Goal: Transaction & Acquisition: Purchase product/service

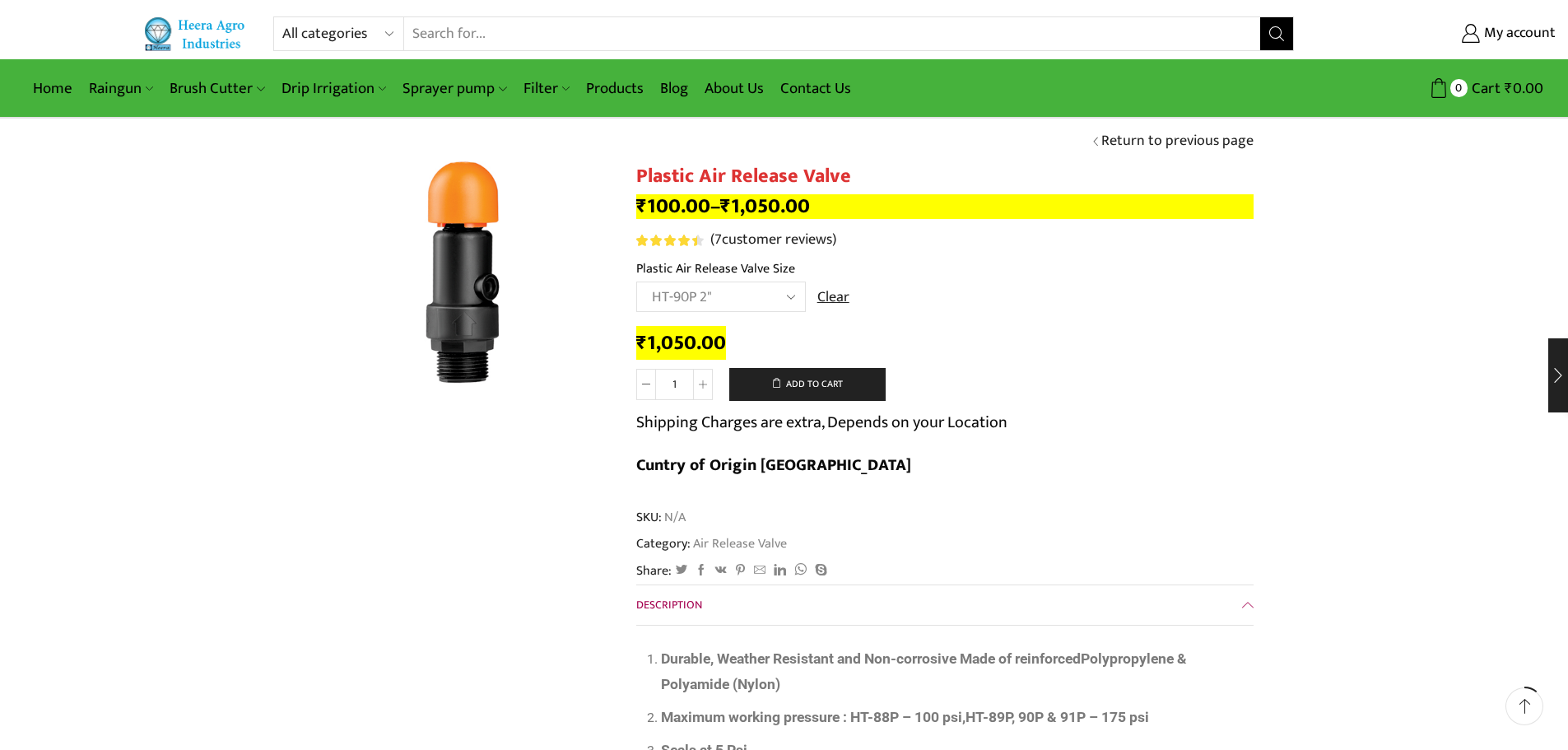
select select "ht-90p-2"
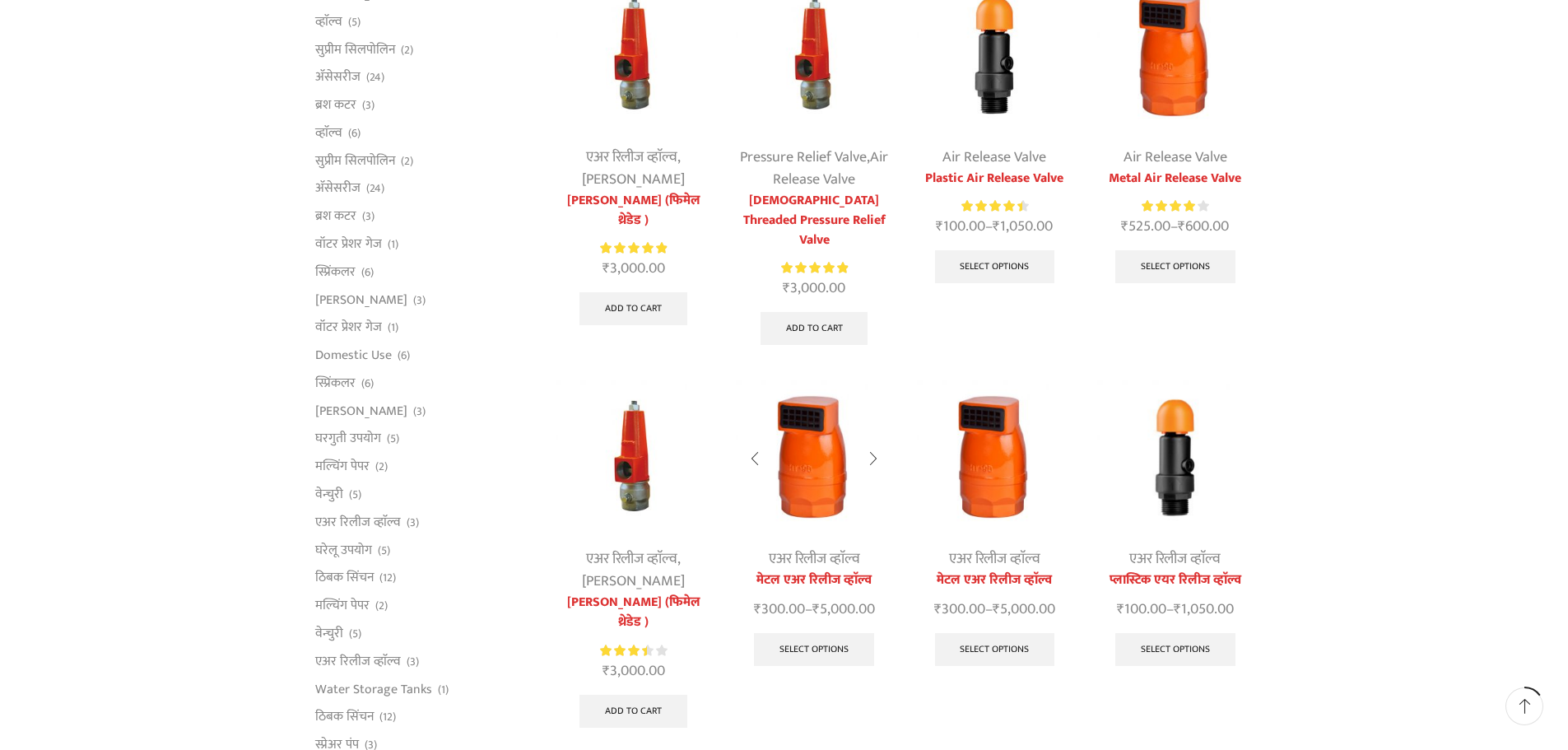
scroll to position [247, 0]
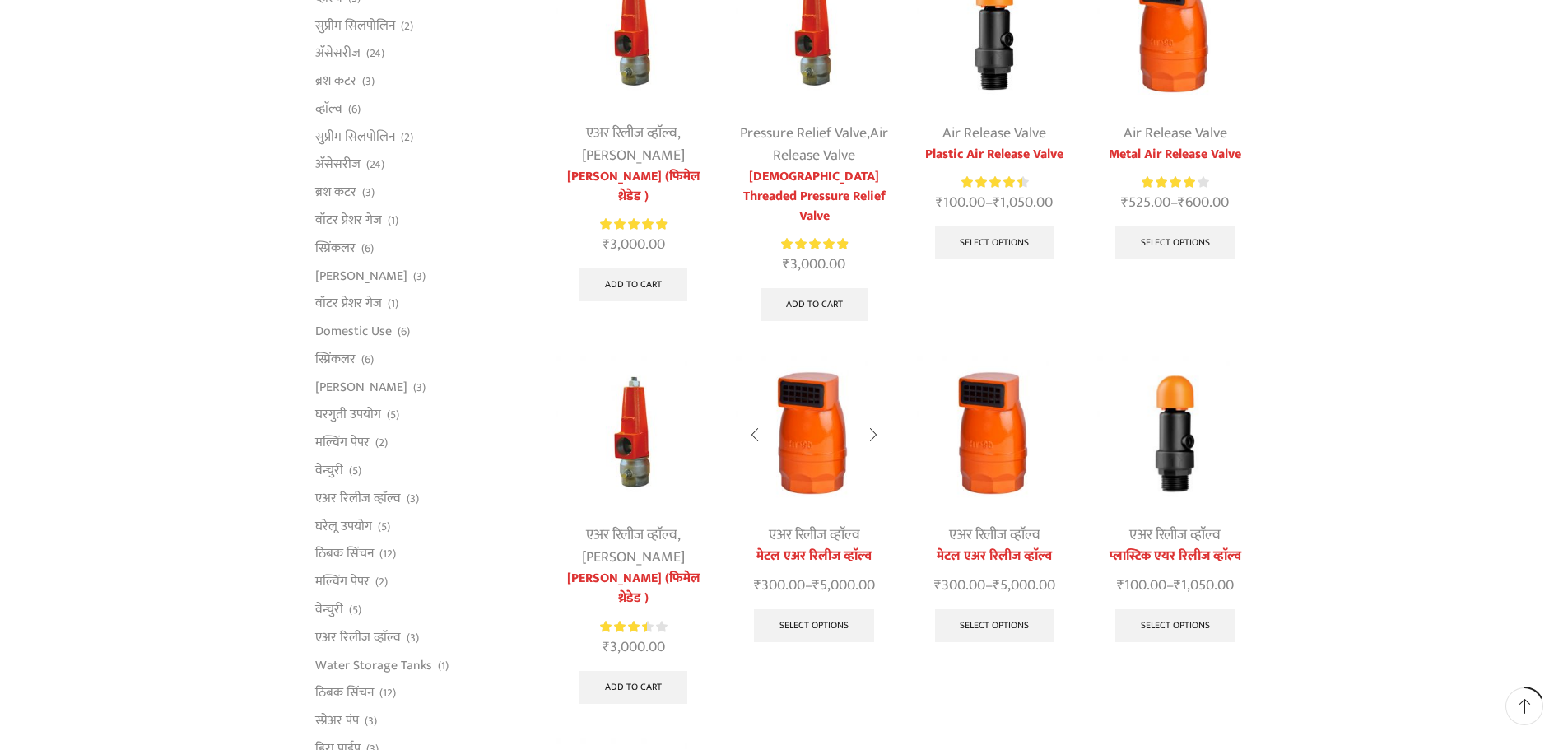
click at [784, 466] on img at bounding box center [813, 433] width 155 height 155
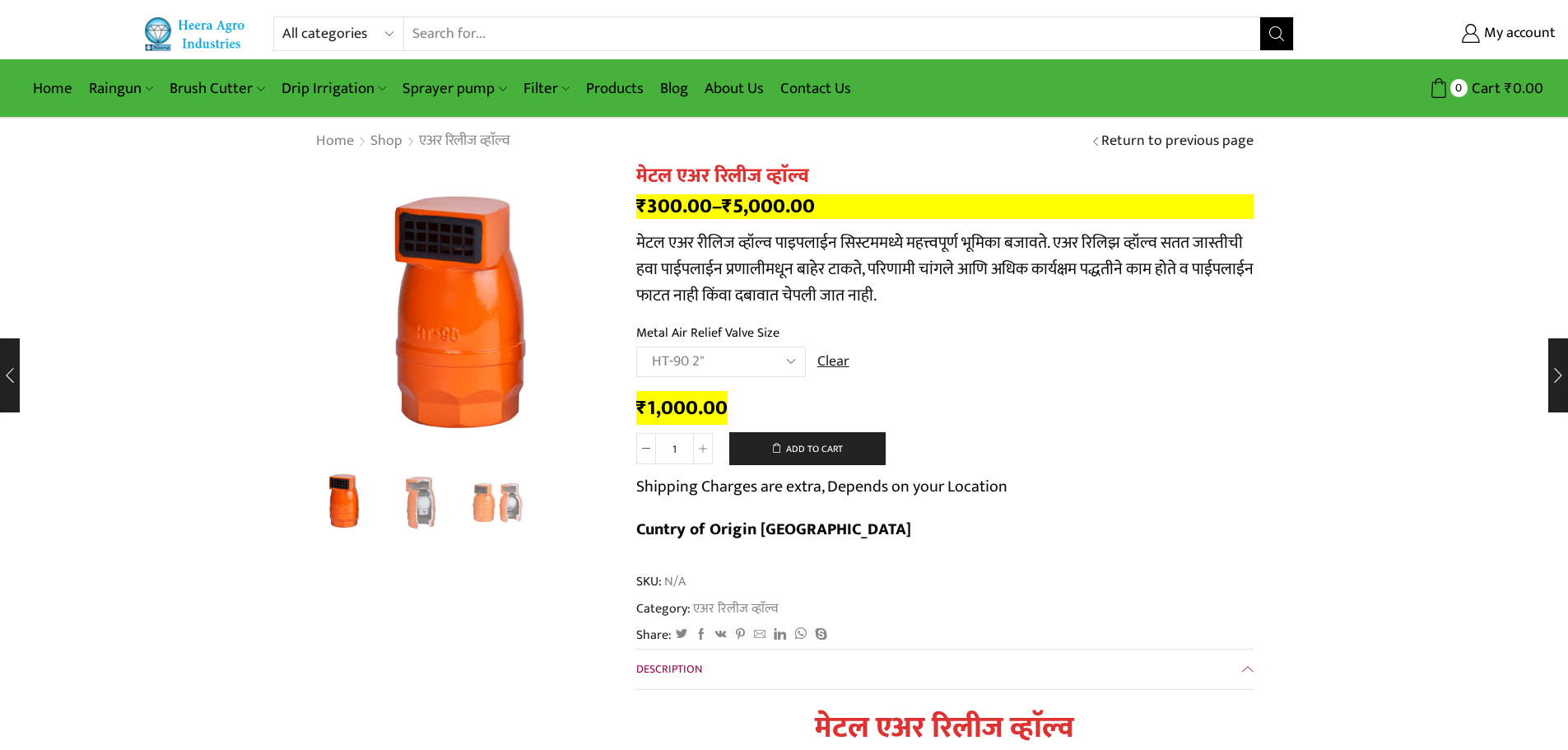
click at [746, 368] on select "Choose an option HT-87P 3/4" HT-88P 1" HT-89 1.5" HT-90 2" HT-91 3" HT-92 4"" at bounding box center [720, 362] width 170 height 31
click at [636, 347] on select "Choose an option HT-87P 3/4" HT-88P 1" HT-89 1.5" HT-90 2" HT-91 3" HT-92 4"" at bounding box center [720, 362] width 170 height 31
click at [598, 314] on div "Next slide" at bounding box center [591, 317] width 41 height 41
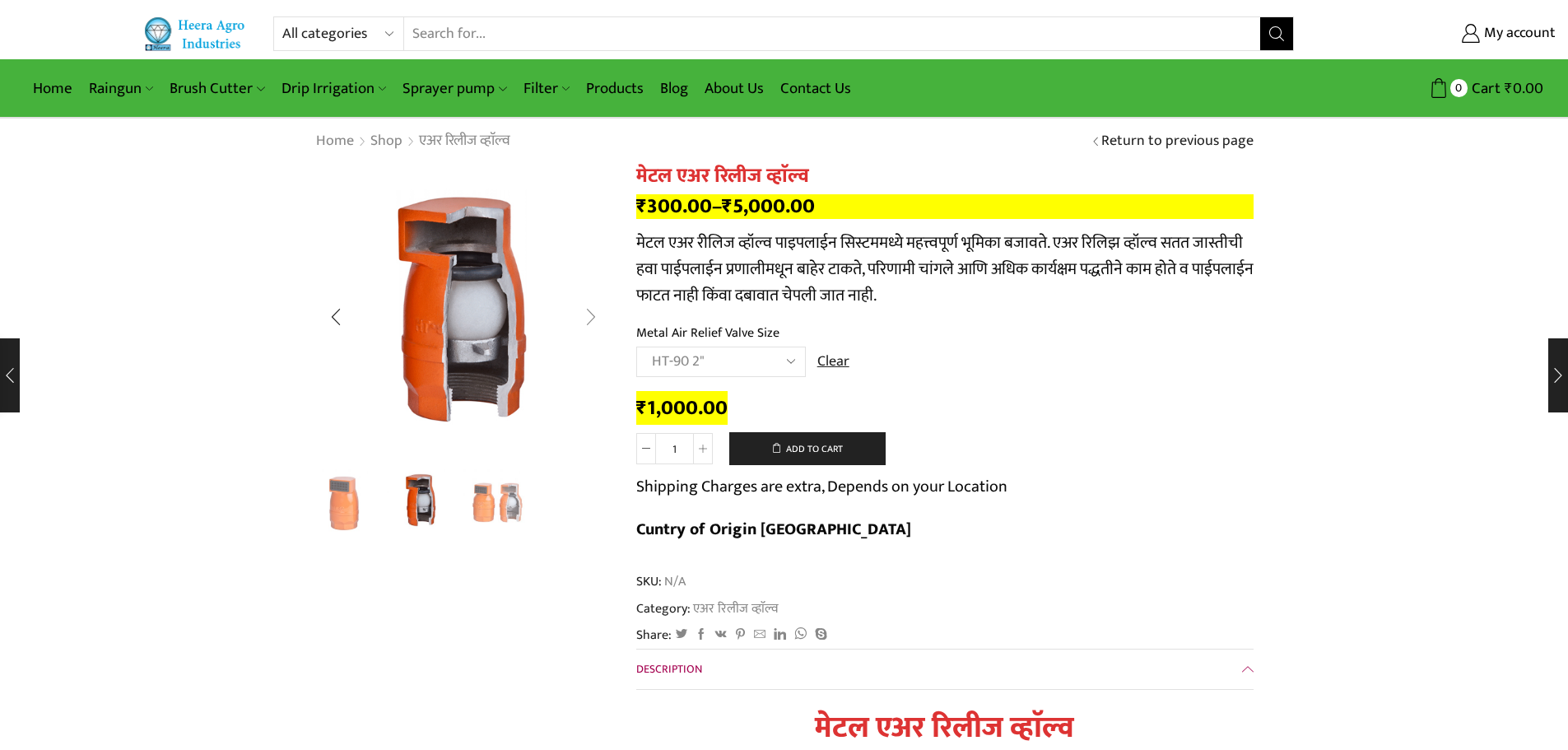
click at [597, 314] on div "Next slide" at bounding box center [591, 317] width 41 height 41
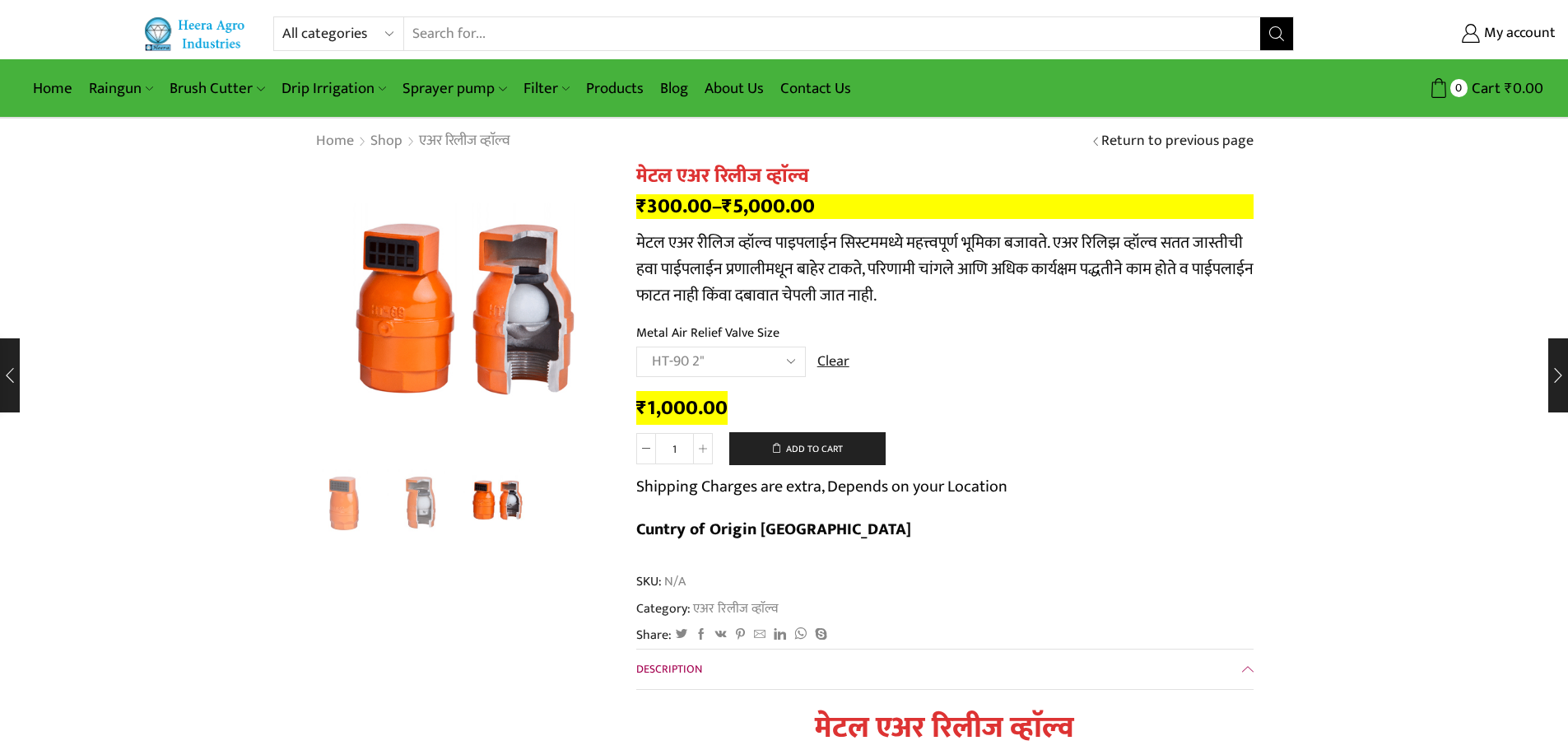
click at [713, 349] on select "Choose an option HT-87P 3/4" HT-88P 1" HT-89 1.5" HT-90 2" HT-91 3" HT-92 4"" at bounding box center [720, 362] width 170 height 31
click at [636, 347] on select "Choose an option HT-87P 3/4" HT-88P 1" HT-89 1.5" HT-90 2" HT-91 3" HT-92 4"" at bounding box center [720, 362] width 170 height 31
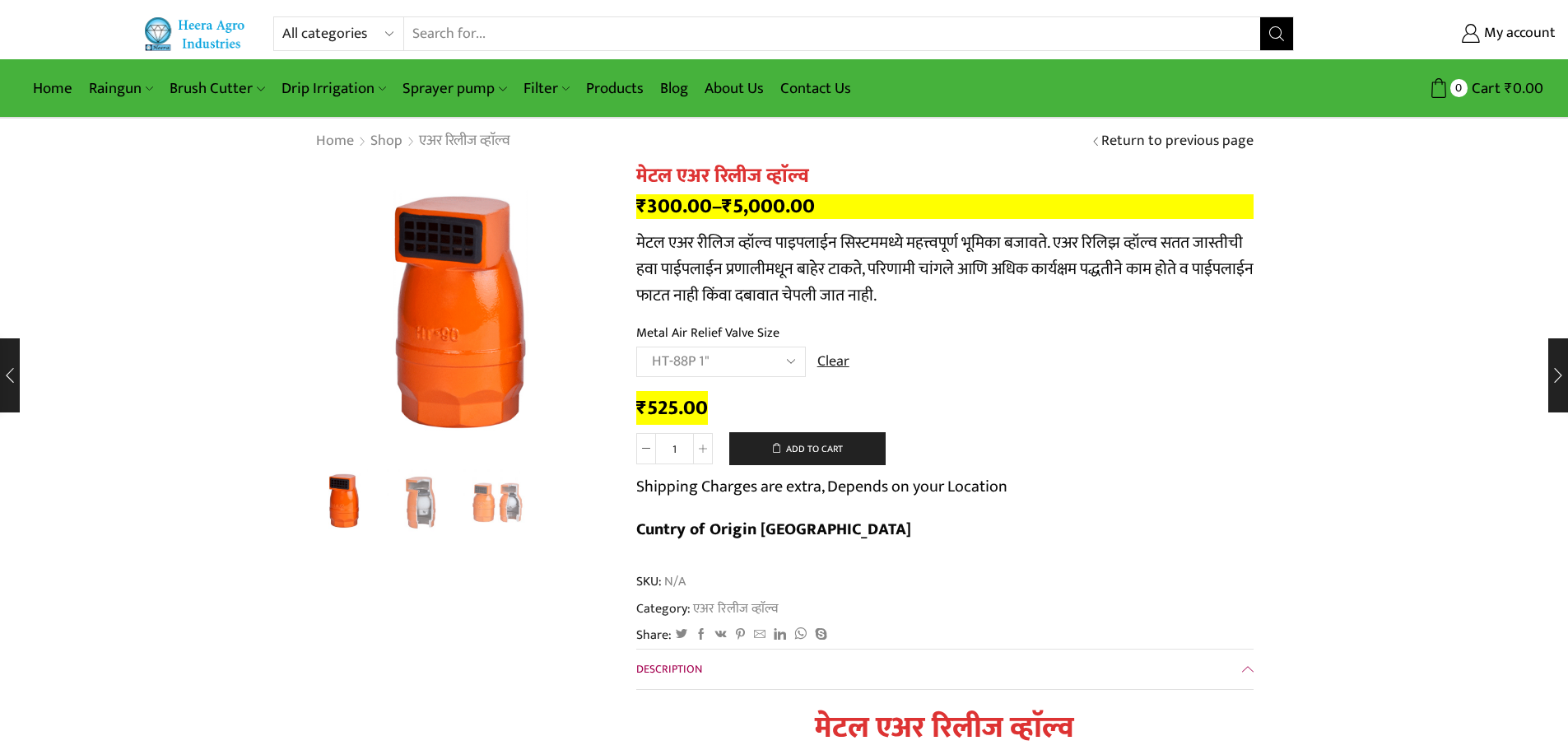
click at [736, 367] on select "Choose an option HT-87P 3/4" HT-88P 1" HT-89 1.5" HT-90 2" HT-91 3" HT-92 4"" at bounding box center [720, 362] width 170 height 31
click at [636, 347] on select "Choose an option HT-87P 3/4" HT-88P 1" HT-89 1.5" HT-90 2" HT-91 3" HT-92 4"" at bounding box center [720, 362] width 170 height 31
click at [714, 352] on select "Choose an option HT-87P 3/4" HT-88P 1" HT-89 1.5" HT-90 2" HT-91 3" HT-92 4"" at bounding box center [720, 362] width 170 height 31
select select "ht-90-2-mr"
click at [636, 347] on select "Choose an option HT-87P 3/4" HT-88P 1" HT-89 1.5" HT-90 2" HT-91 3" HT-92 4"" at bounding box center [720, 362] width 170 height 31
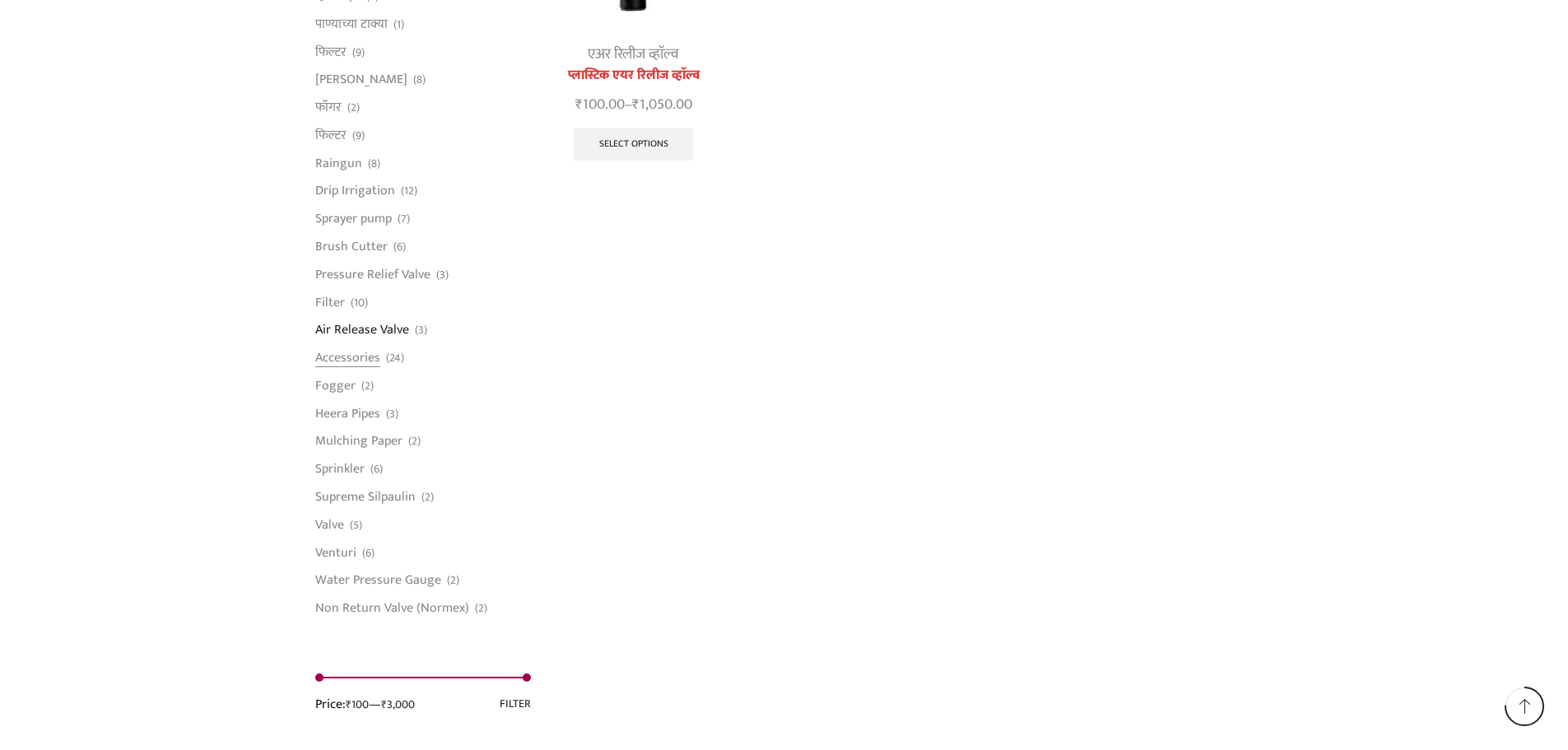
scroll to position [1152, 0]
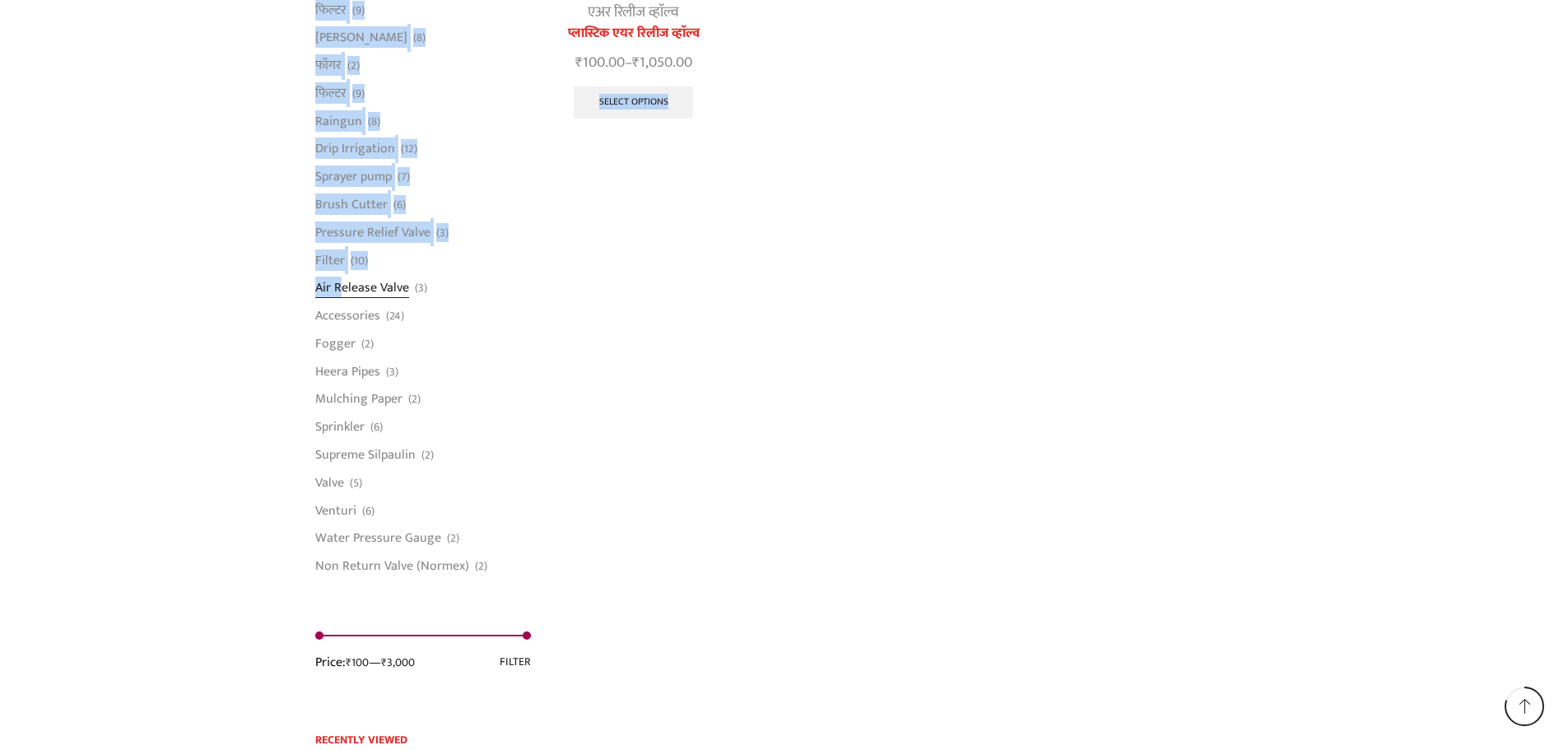
drag, startPoint x: 300, startPoint y: 289, endPoint x: 342, endPoint y: 288, distance: 42.0
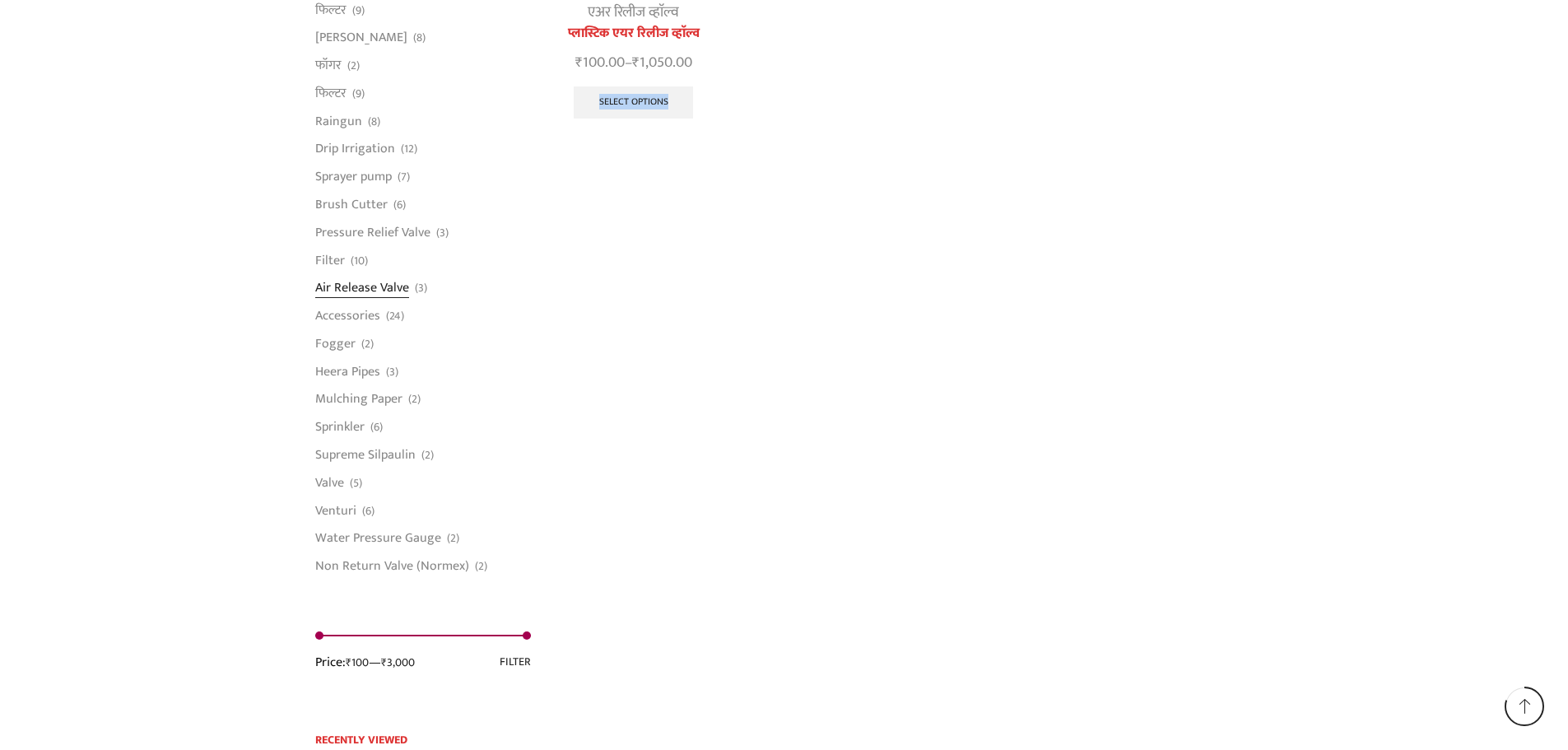
click at [356, 284] on link "Air Release Valve" at bounding box center [362, 287] width 93 height 28
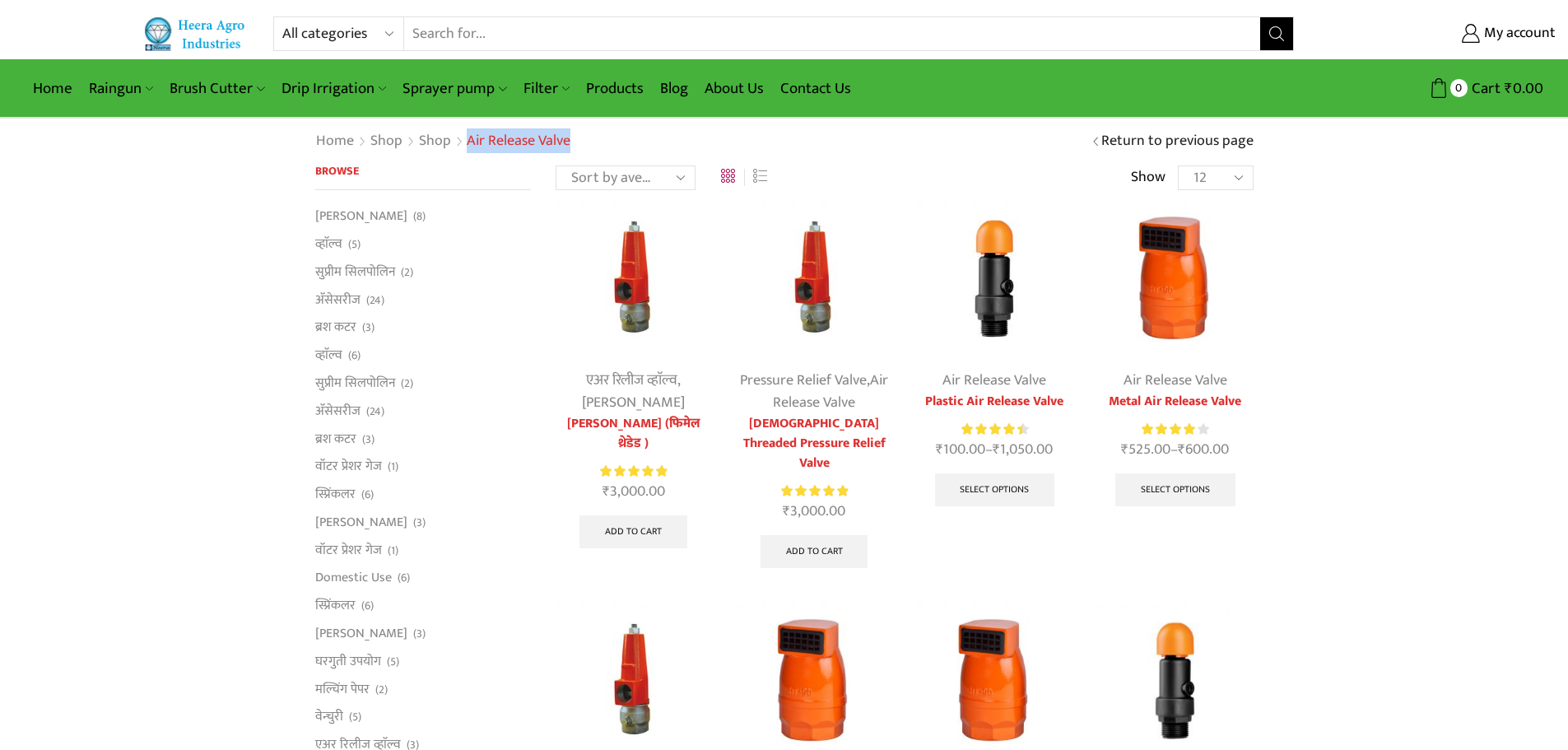
drag, startPoint x: 577, startPoint y: 137, endPoint x: 467, endPoint y: 142, distance: 110.1
click at [467, 142] on div "Home Shop Shop Air Release Valve Return to previous page" at bounding box center [784, 142] width 963 height 22
copy h1 "Air Release Valve"
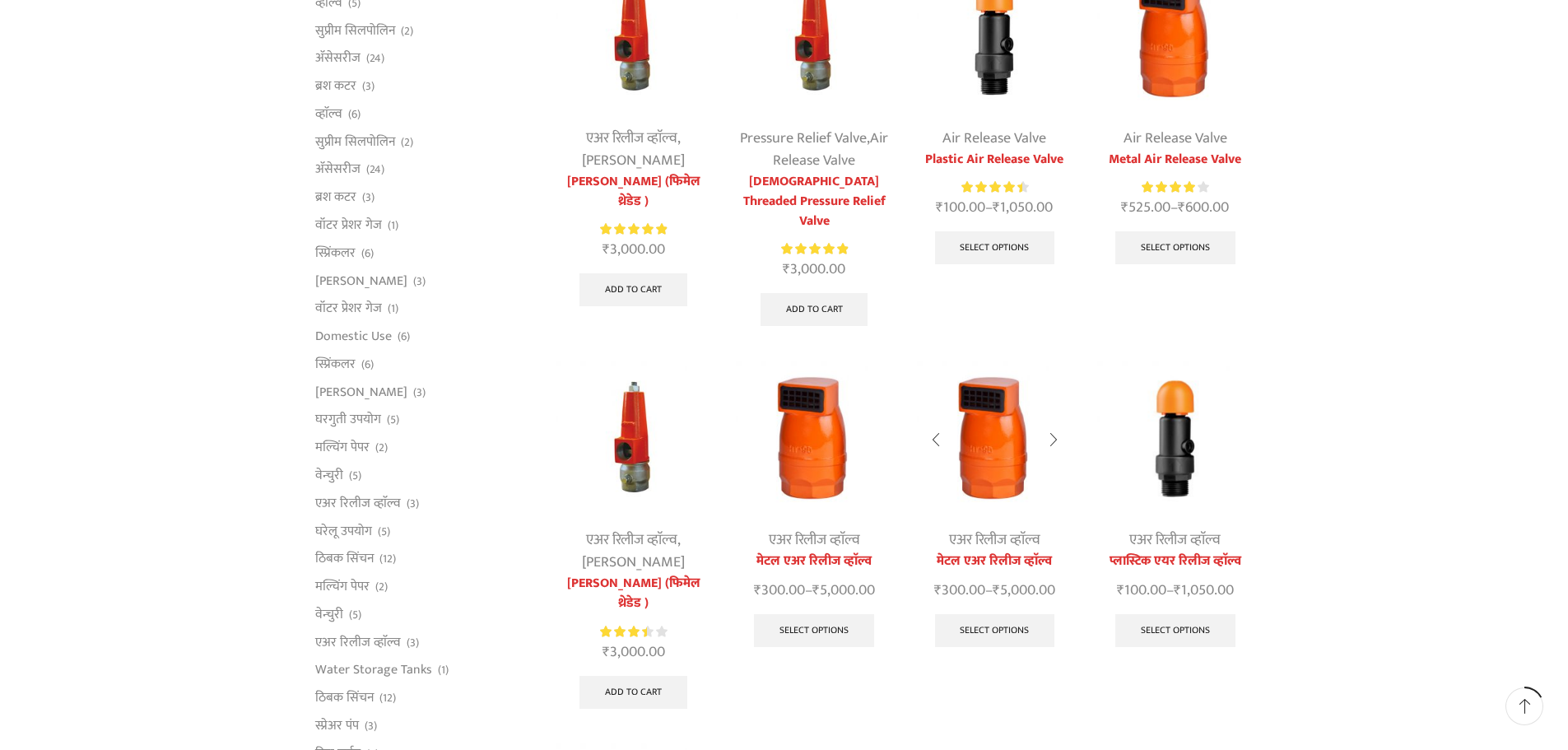
scroll to position [247, 0]
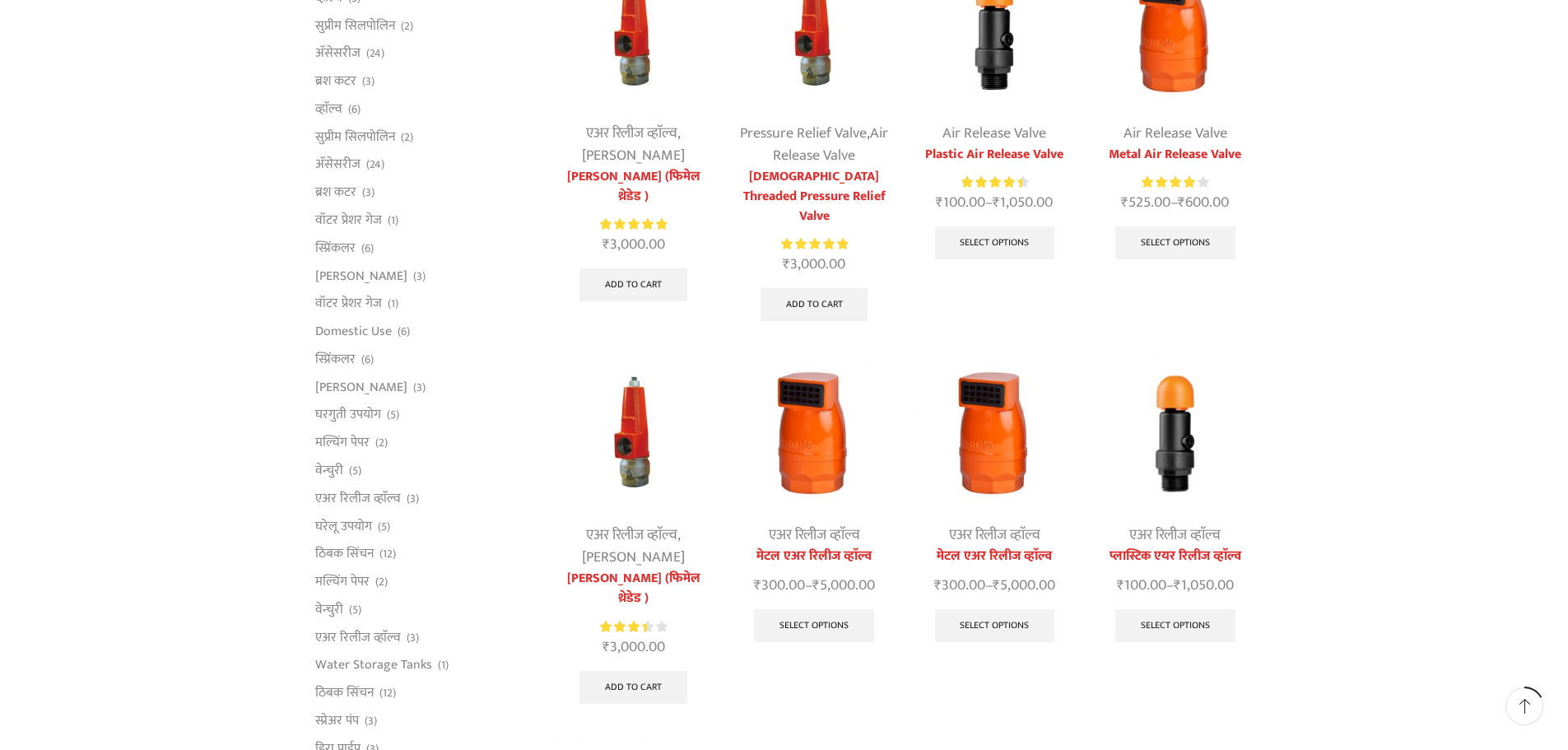
click at [1177, 439] on img at bounding box center [1175, 433] width 155 height 155
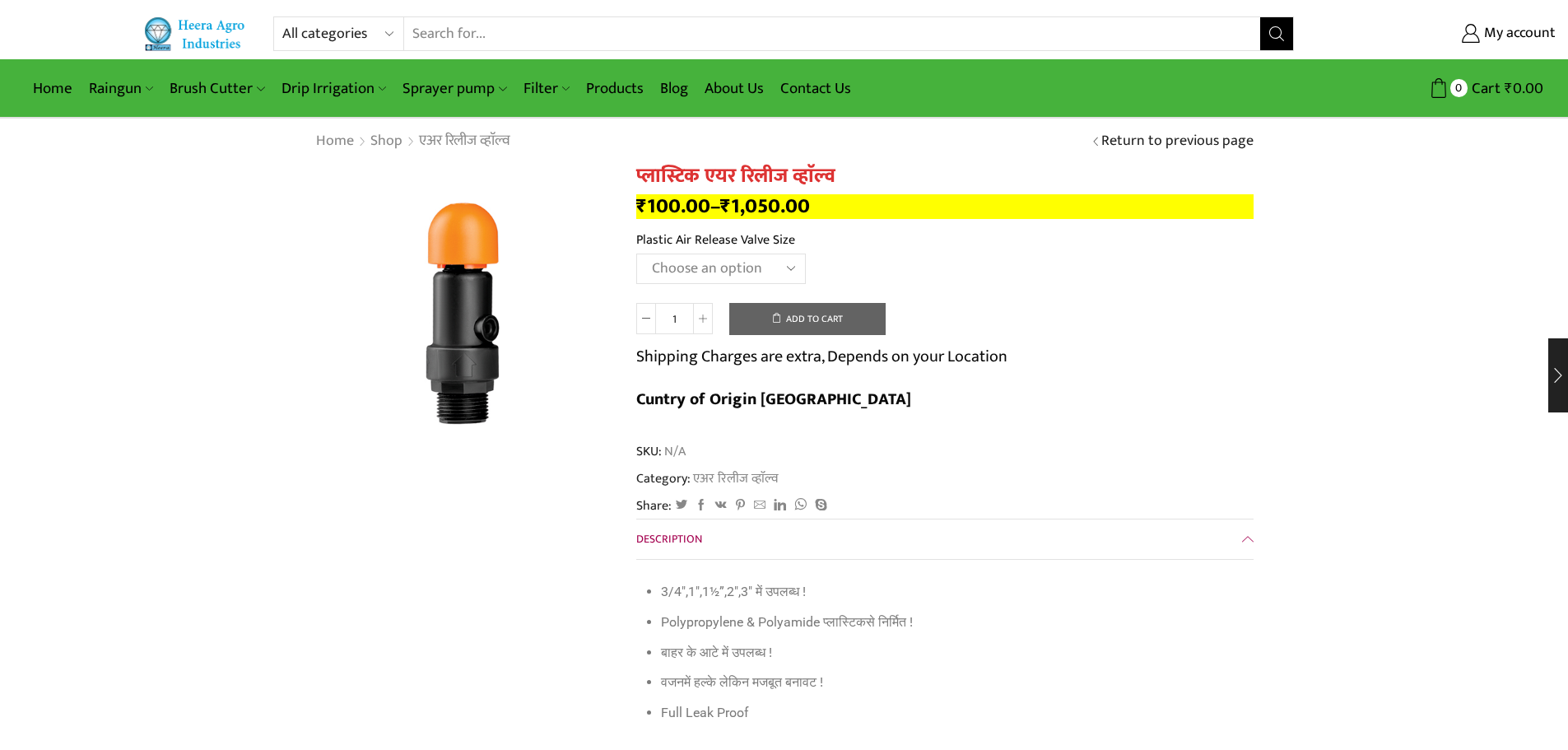
click at [475, 303] on img at bounding box center [463, 313] width 296 height 296
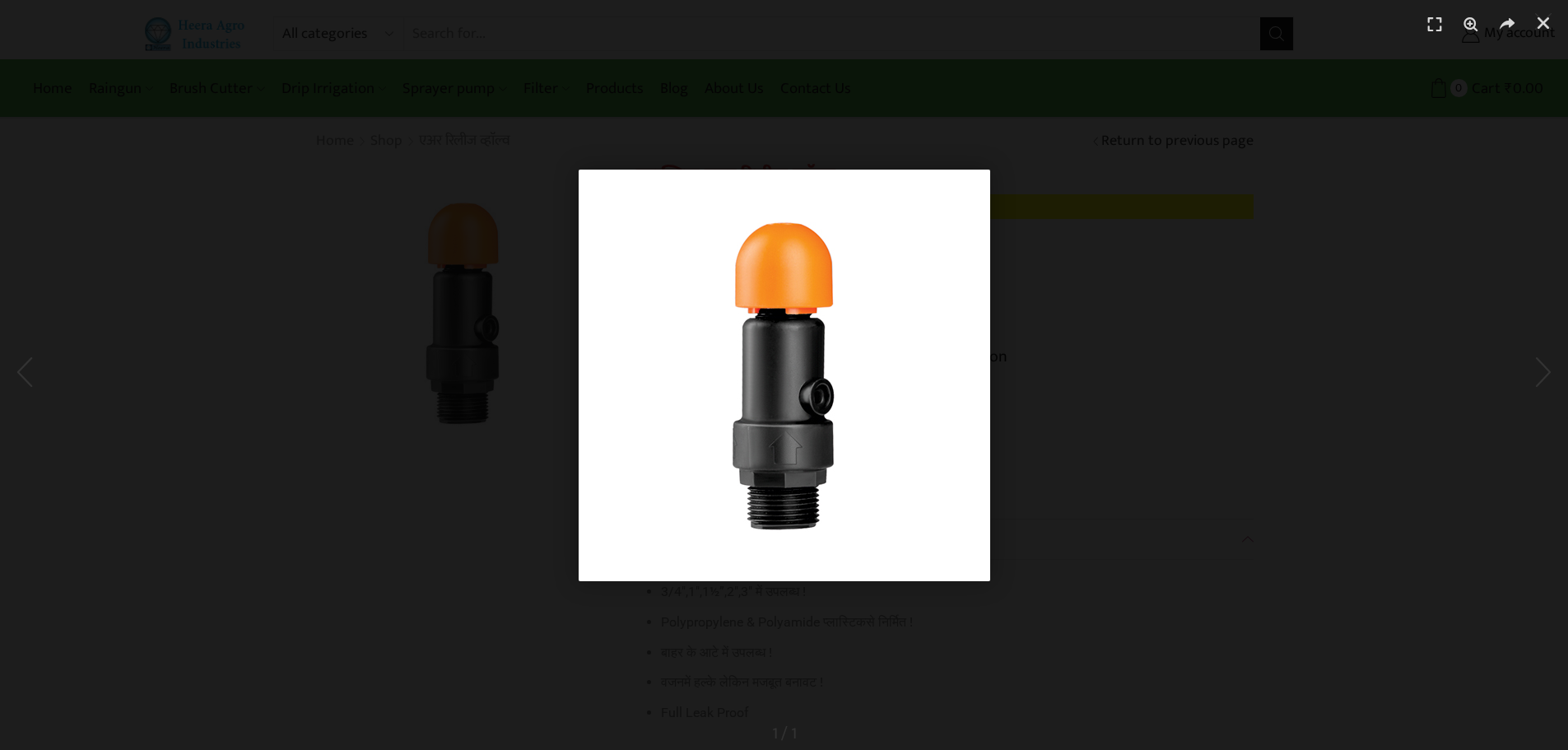
click at [687, 373] on img "1 / 1" at bounding box center [784, 375] width 411 height 411
